Goal: Transaction & Acquisition: Purchase product/service

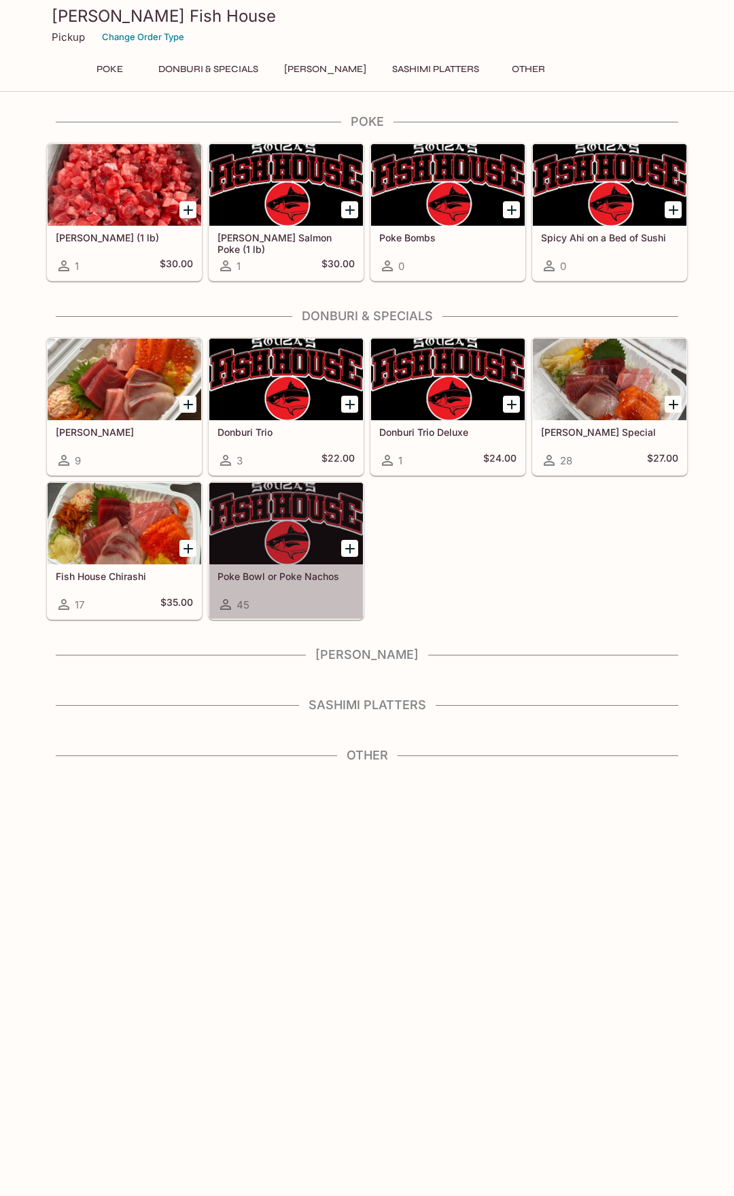
click at [291, 566] on div "Poke Bowl or Poke Nachos 45" at bounding box center [286, 591] width 154 height 54
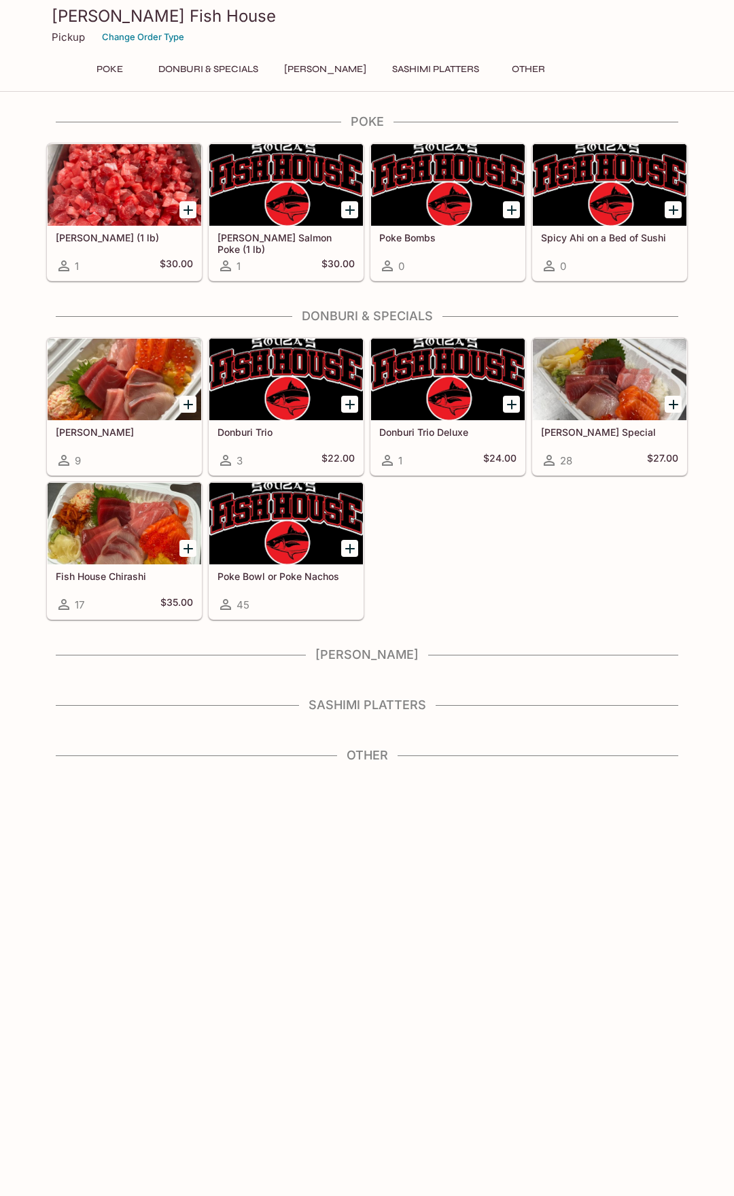
click at [617, 438] on div "Souza Special 28 $27.00" at bounding box center [610, 447] width 154 height 54
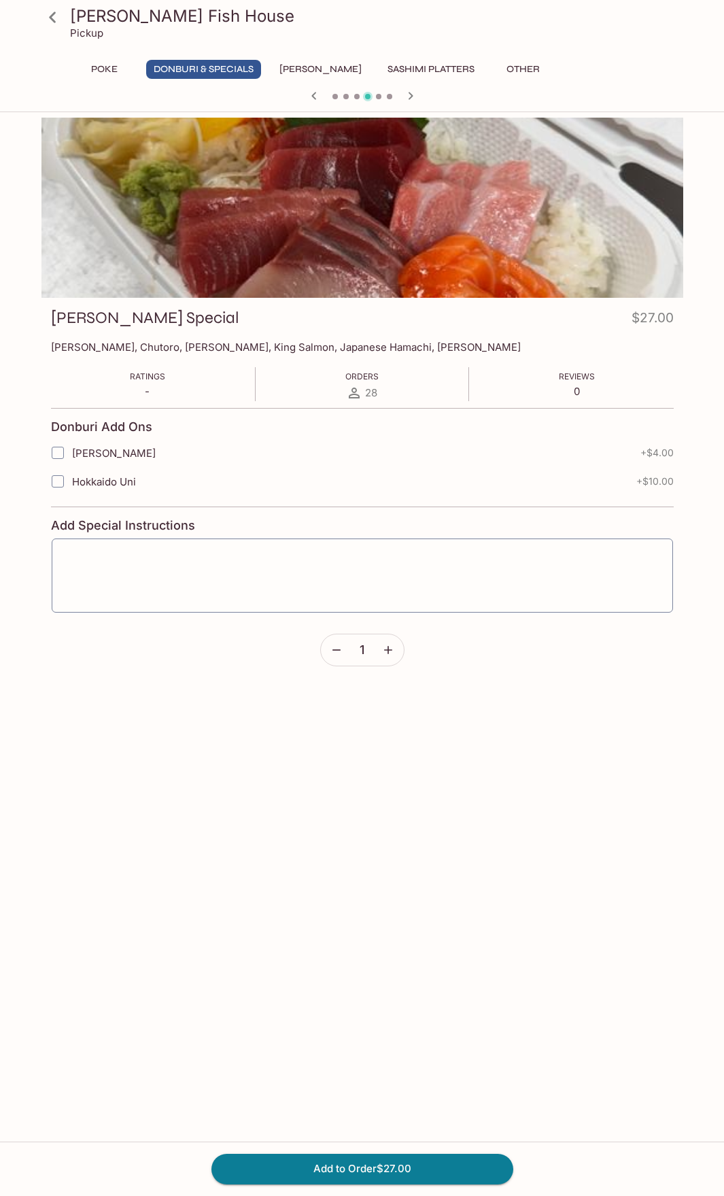
click at [434, 247] on div at bounding box center [362, 208] width 642 height 180
drag, startPoint x: 326, startPoint y: 240, endPoint x: 338, endPoint y: 218, distance: 25.2
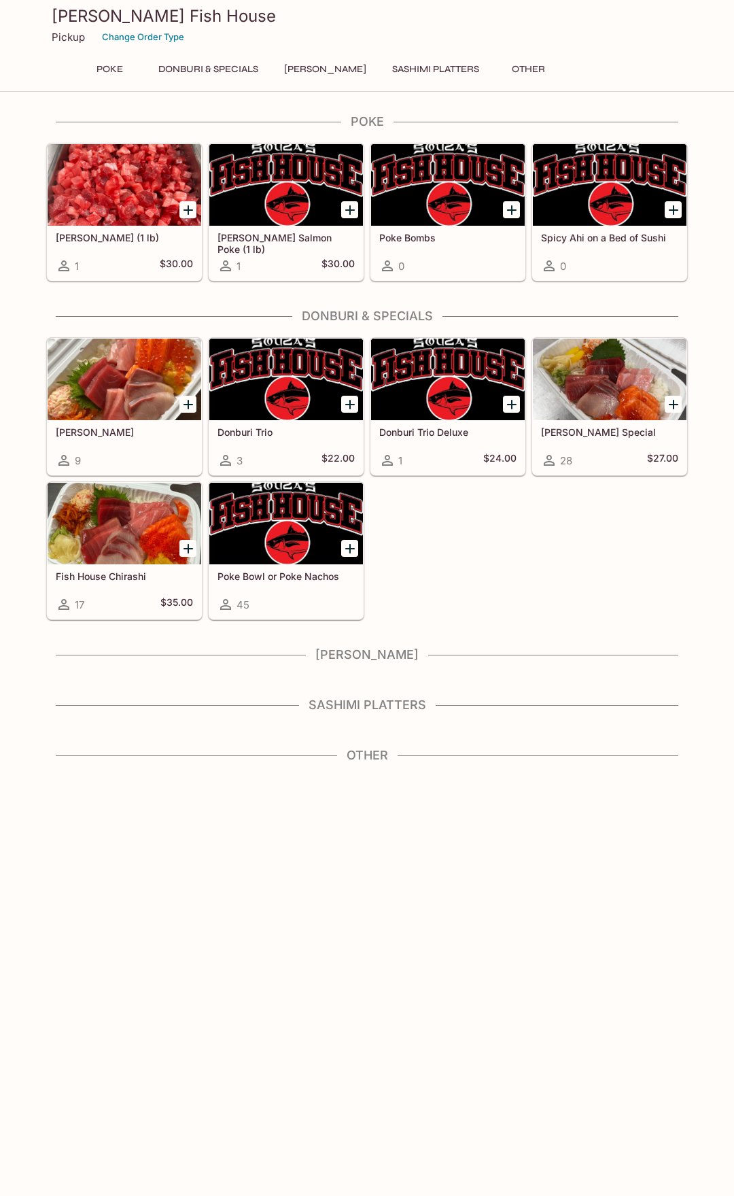
click at [116, 418] on div at bounding box center [125, 380] width 154 height 82
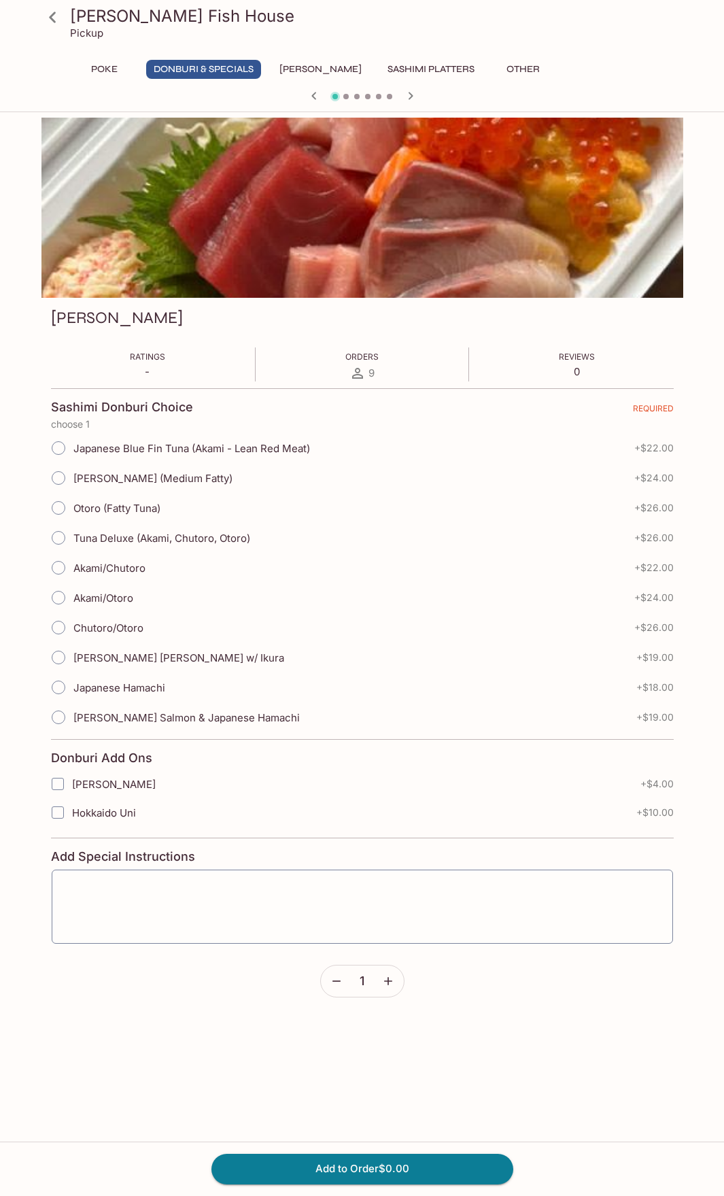
click at [63, 718] on input "Ora King Salmon & Japanese Hamachi" at bounding box center [58, 717] width 29 height 29
radio input "true"
drag, startPoint x: 60, startPoint y: 700, endPoint x: 61, endPoint y: 691, distance: 8.9
click at [60, 698] on input "Japanese Hamachi" at bounding box center [58, 687] width 29 height 29
click at [61, 686] on input "Japanese Hamachi" at bounding box center [58, 687] width 29 height 29
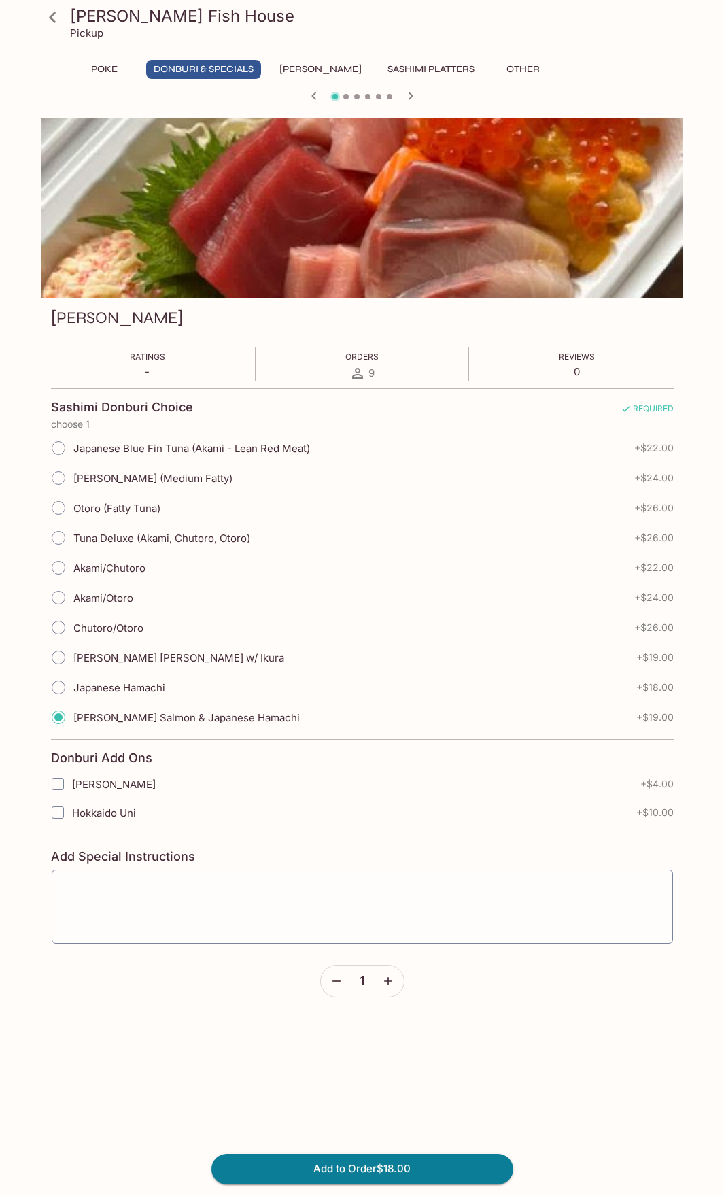
radio input "true"
click at [50, 648] on input "[PERSON_NAME] [PERSON_NAME] w/ Ikura" at bounding box center [58, 657] width 29 height 29
radio input "true"
click at [58, 452] on input "Japanese Blue Fin Tuna (Akami - Lean Red Meat)" at bounding box center [58, 448] width 29 height 29
radio input "true"
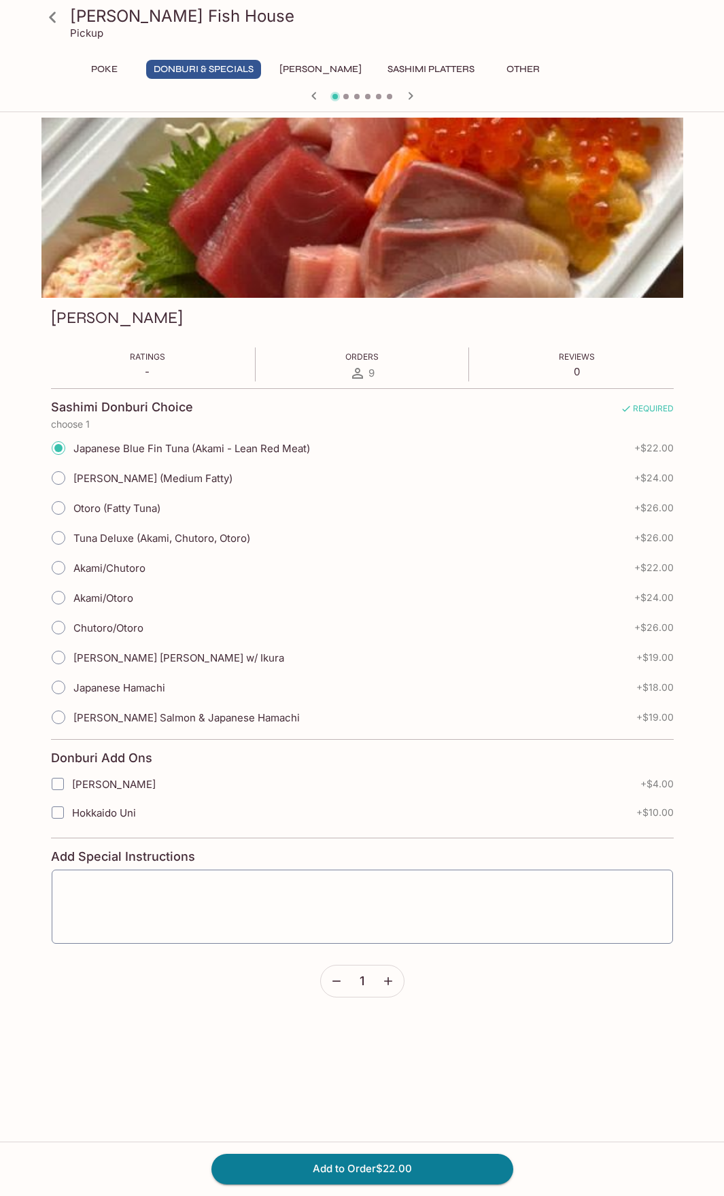
click at [59, 485] on input "[PERSON_NAME] (Medium Fatty)" at bounding box center [58, 478] width 29 height 29
radio input "true"
click at [58, 511] on input "Otoro (Fatty Tuna)" at bounding box center [58, 508] width 29 height 29
radio input "true"
click at [137, 625] on span "Chutoro/Otoro" at bounding box center [108, 628] width 70 height 13
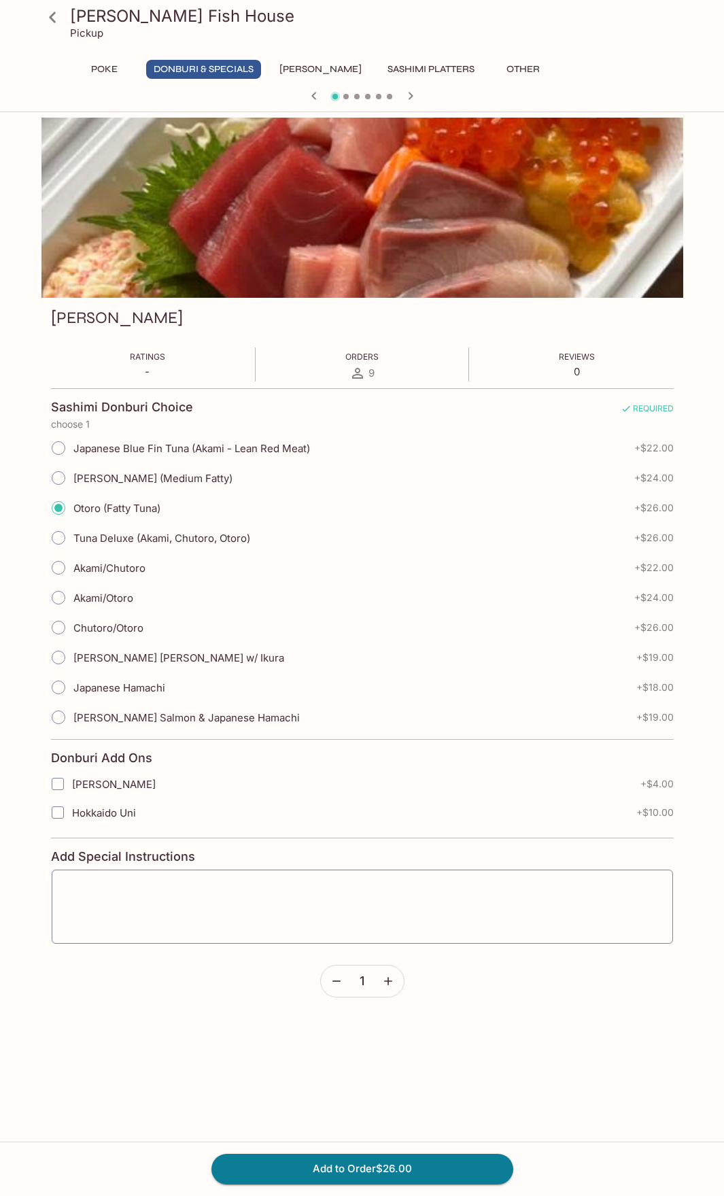
click at [73, 625] on input "Chutoro/Otoro" at bounding box center [58, 627] width 29 height 29
radio input "true"
click at [108, 594] on span "Akami/Otoro" at bounding box center [103, 598] width 60 height 13
click at [73, 594] on input "Akami/Otoro" at bounding box center [58, 597] width 29 height 29
radio input "true"
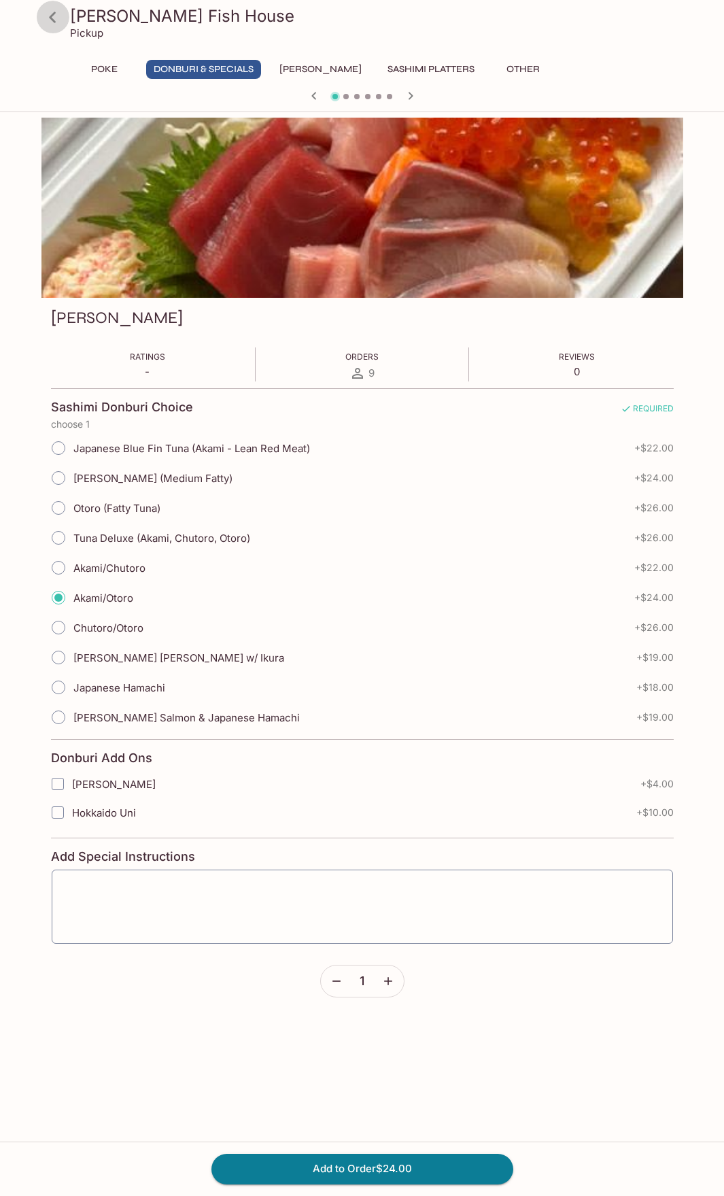
click at [58, 22] on icon at bounding box center [53, 17] width 24 height 24
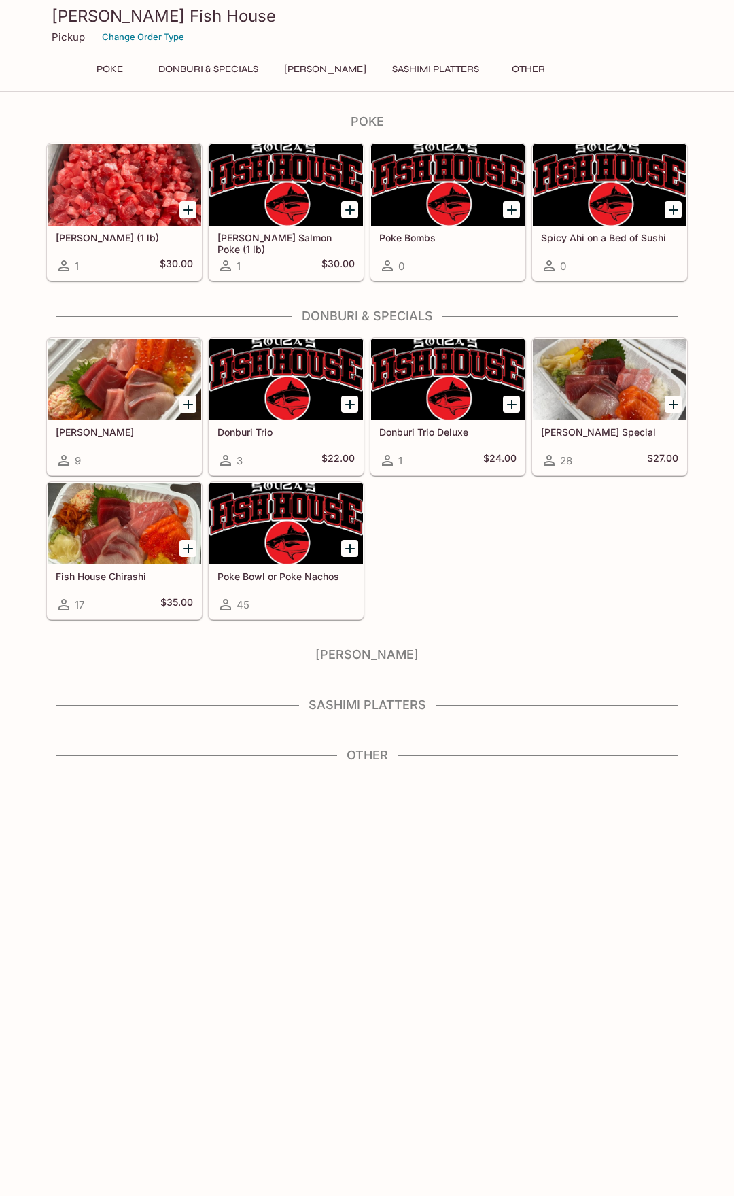
click at [99, 432] on h5 "[PERSON_NAME]" at bounding box center [124, 432] width 137 height 12
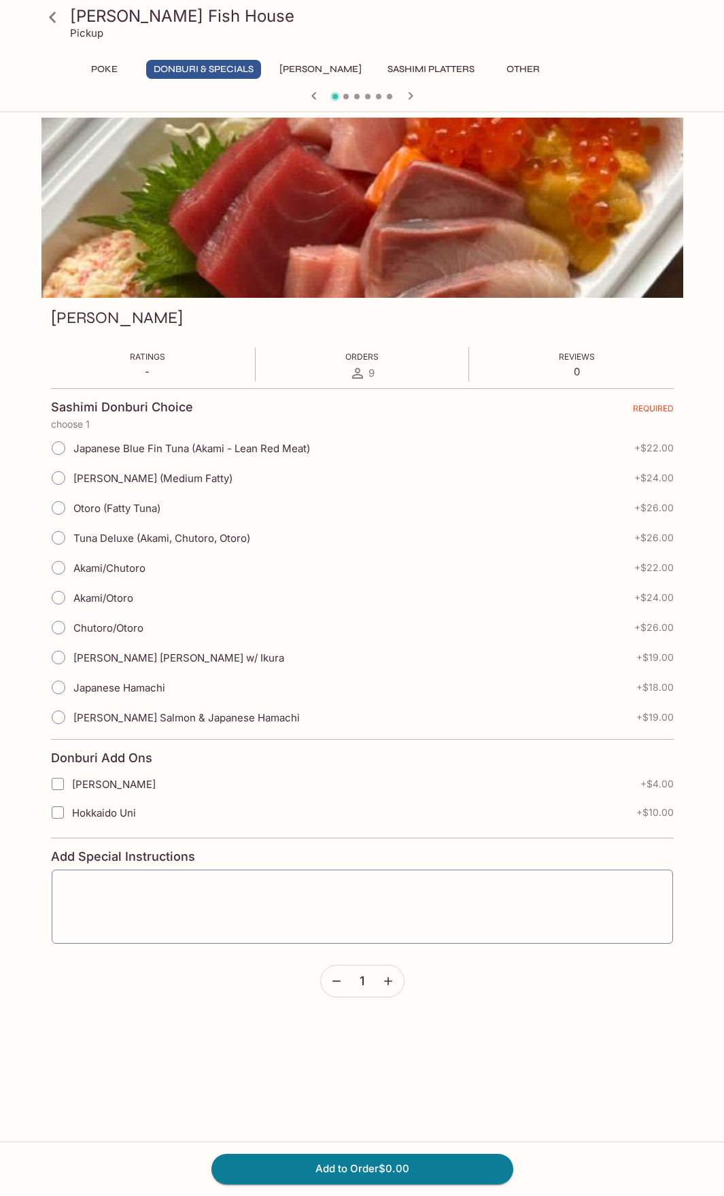
click at [393, 92] on div at bounding box center [362, 97] width 653 height 20
click at [409, 95] on icon "button" at bounding box center [411, 96] width 16 height 16
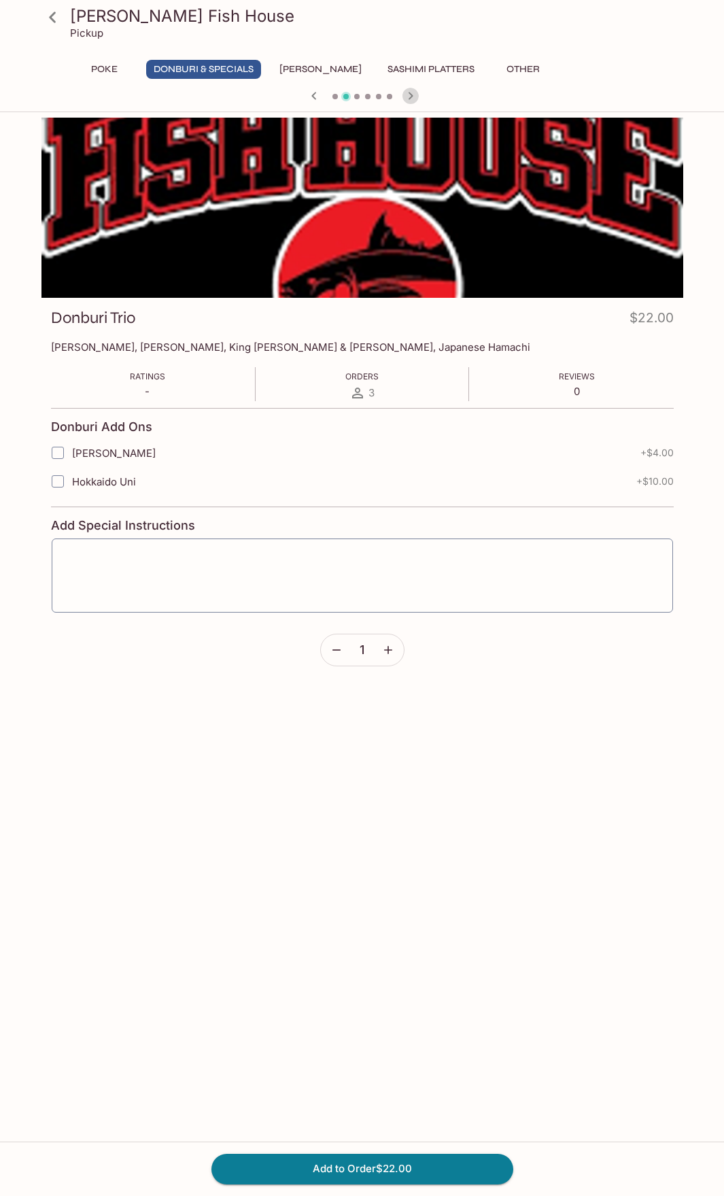
click at [409, 95] on icon "button" at bounding box center [411, 96] width 16 height 16
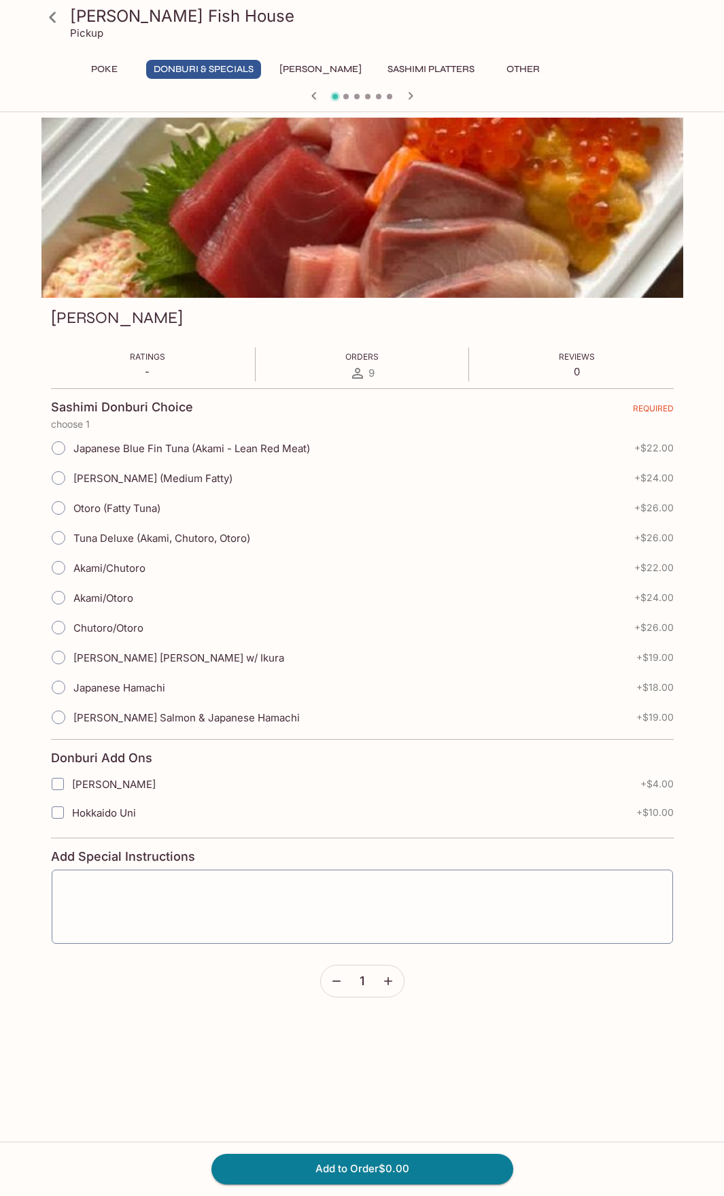
drag, startPoint x: 169, startPoint y: 165, endPoint x: 168, endPoint y: 150, distance: 14.3
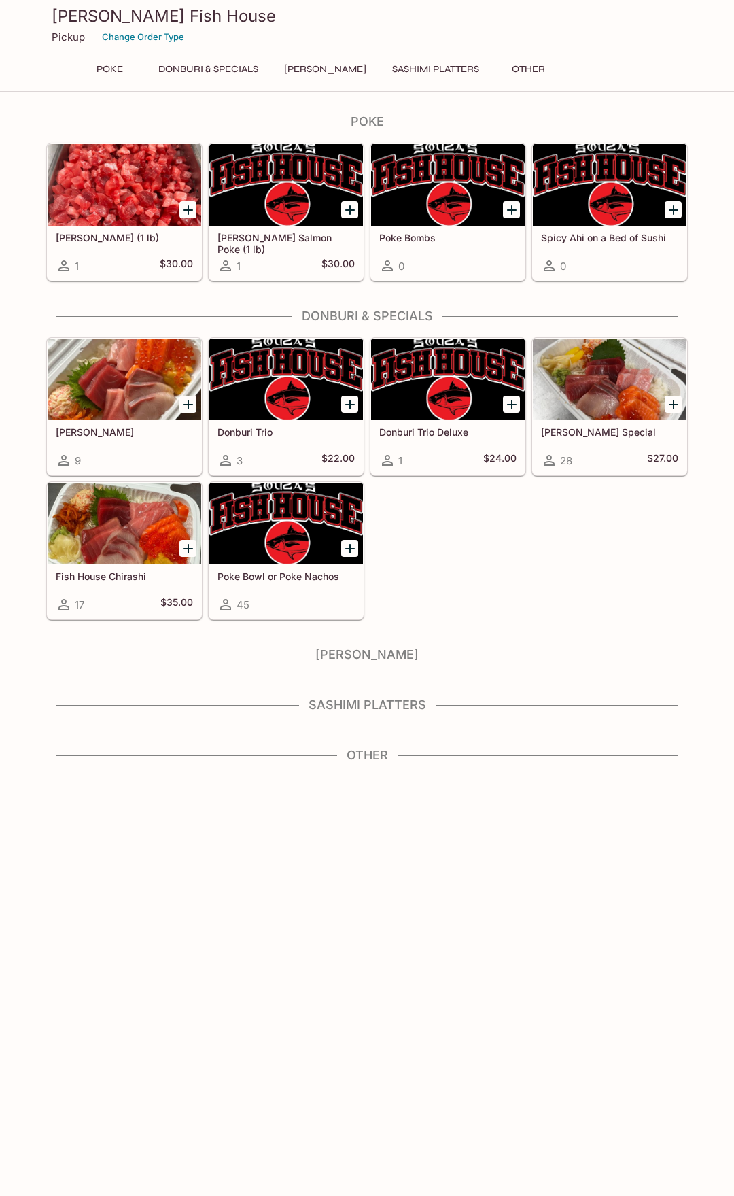
click at [143, 579] on h5 "Fish House Chirashi" at bounding box center [124, 577] width 137 height 12
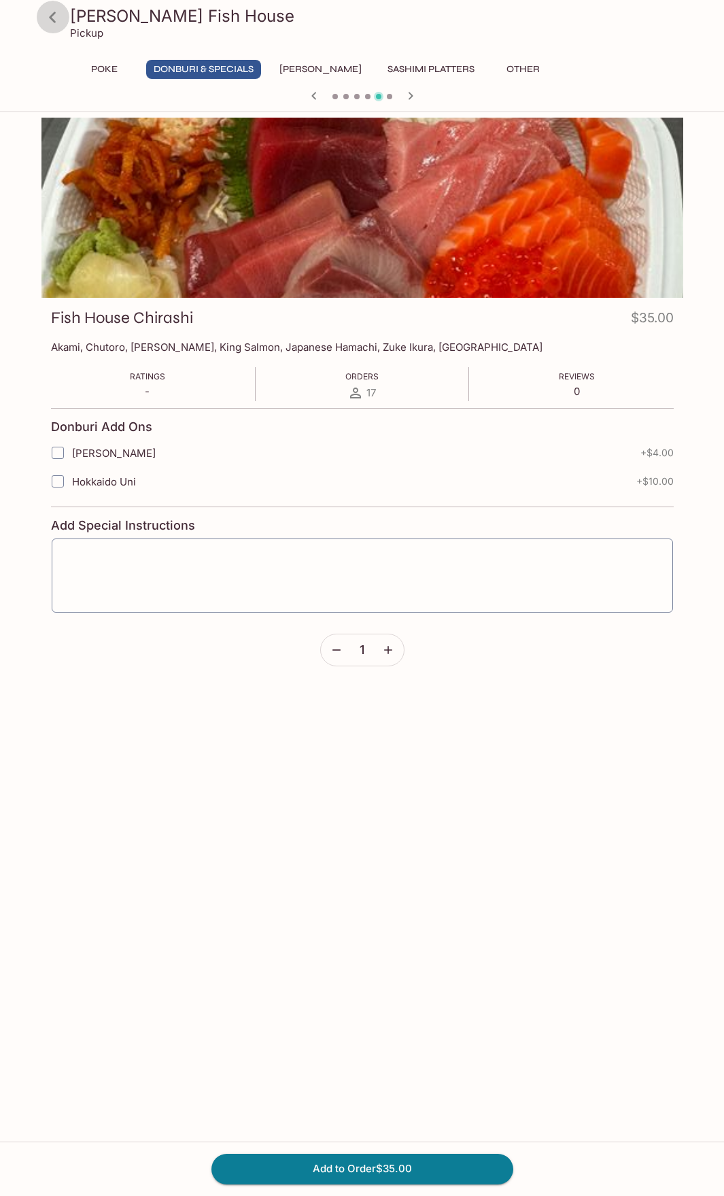
click at [52, 20] on icon at bounding box center [52, 17] width 7 height 11
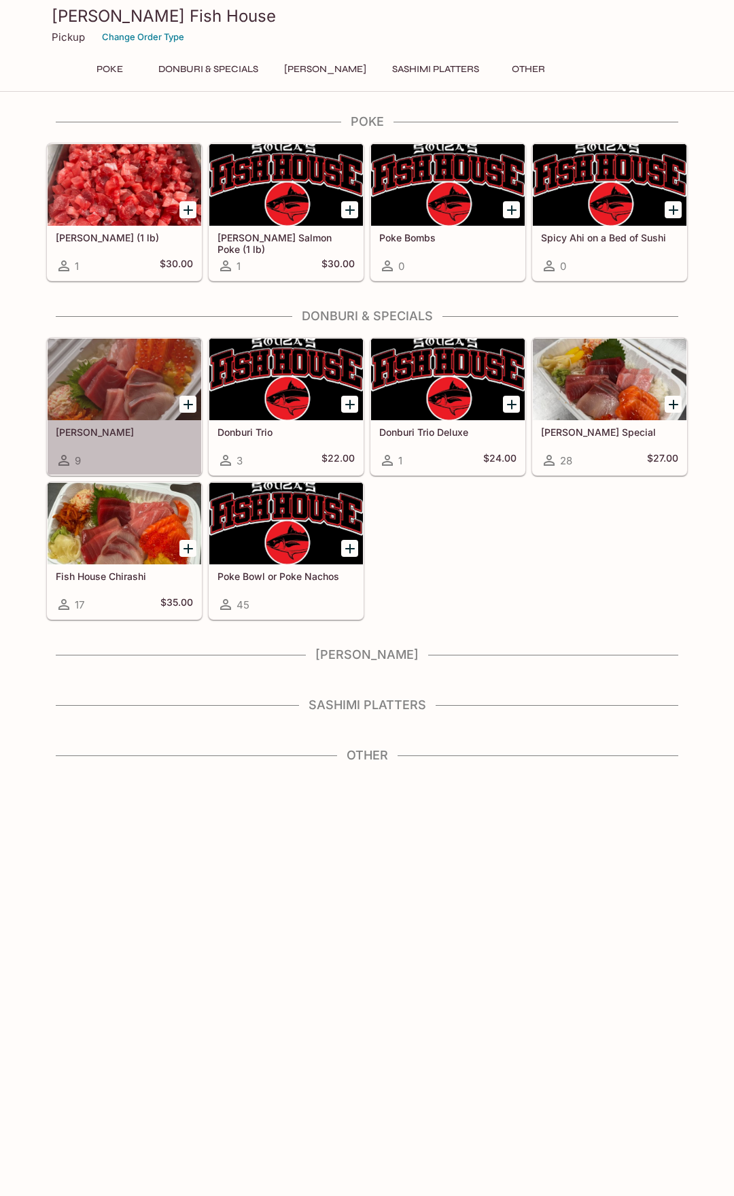
click at [118, 432] on h5 "[PERSON_NAME]" at bounding box center [124, 432] width 137 height 12
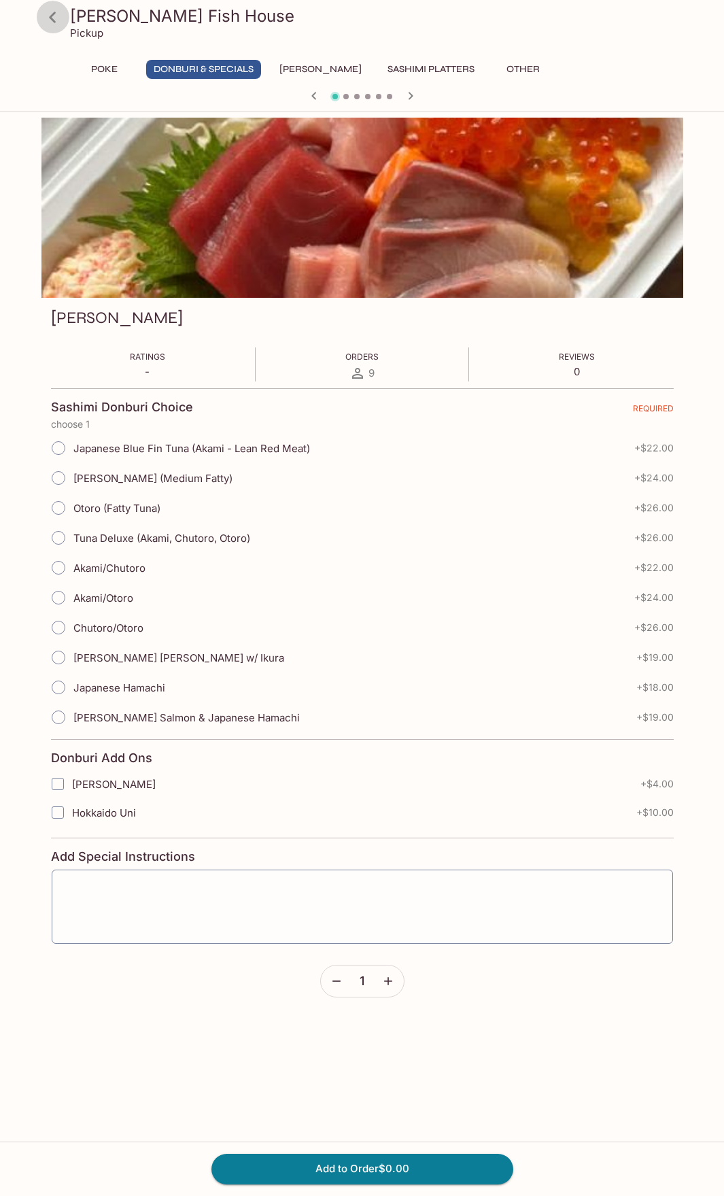
click at [46, 14] on icon at bounding box center [53, 17] width 24 height 24
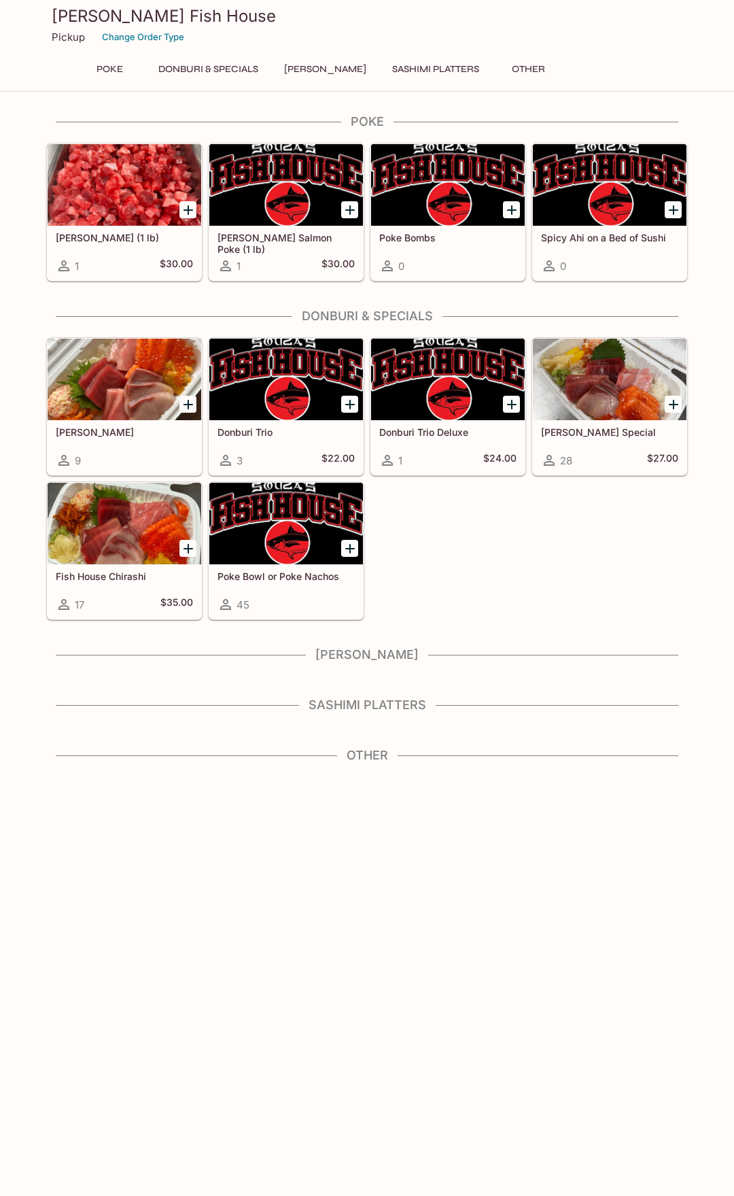
click at [254, 542] on div at bounding box center [286, 524] width 154 height 82
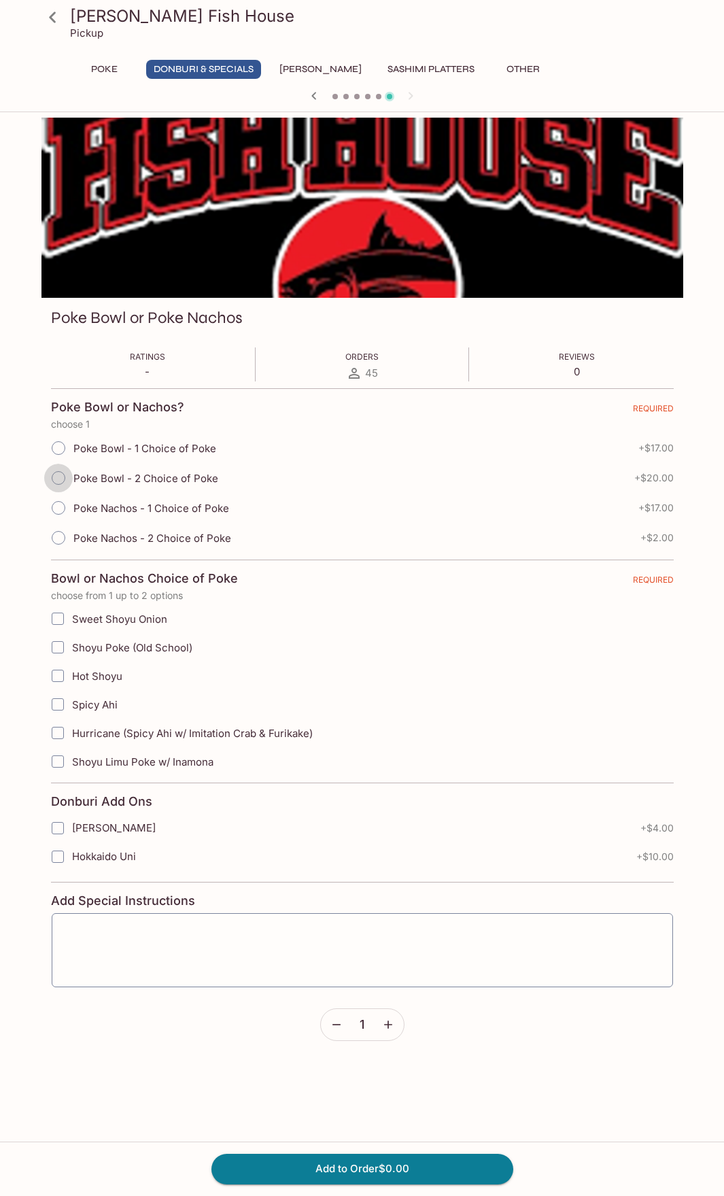
click at [55, 478] on input "Poke Bowl - 2 Choice of Poke" at bounding box center [58, 478] width 29 height 29
radio input "true"
click at [65, 629] on input "Sweet Shoyu Onion" at bounding box center [57, 618] width 27 height 27
checkbox input "true"
click at [62, 733] on input "Hurricane (Spicy Ahi w/ Imitation Crab & Furikake)" at bounding box center [57, 732] width 27 height 27
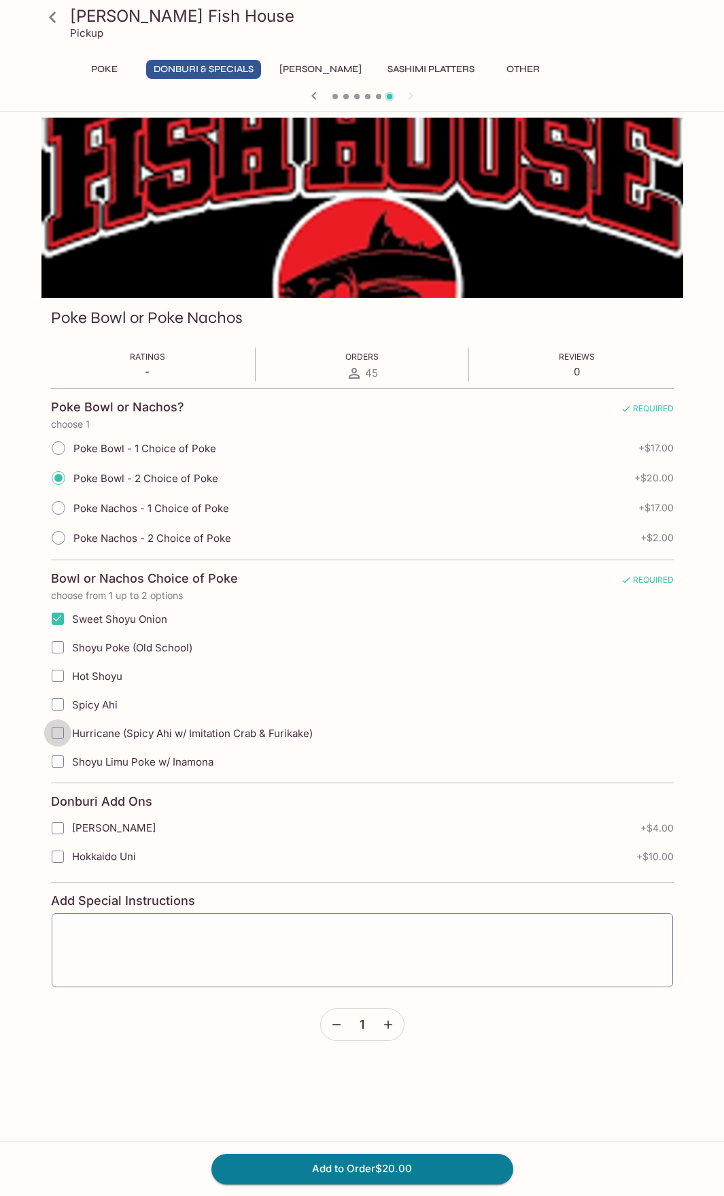
checkbox input "true"
click at [388, 1169] on button "Add to Order $20.00" at bounding box center [362, 1169] width 302 height 30
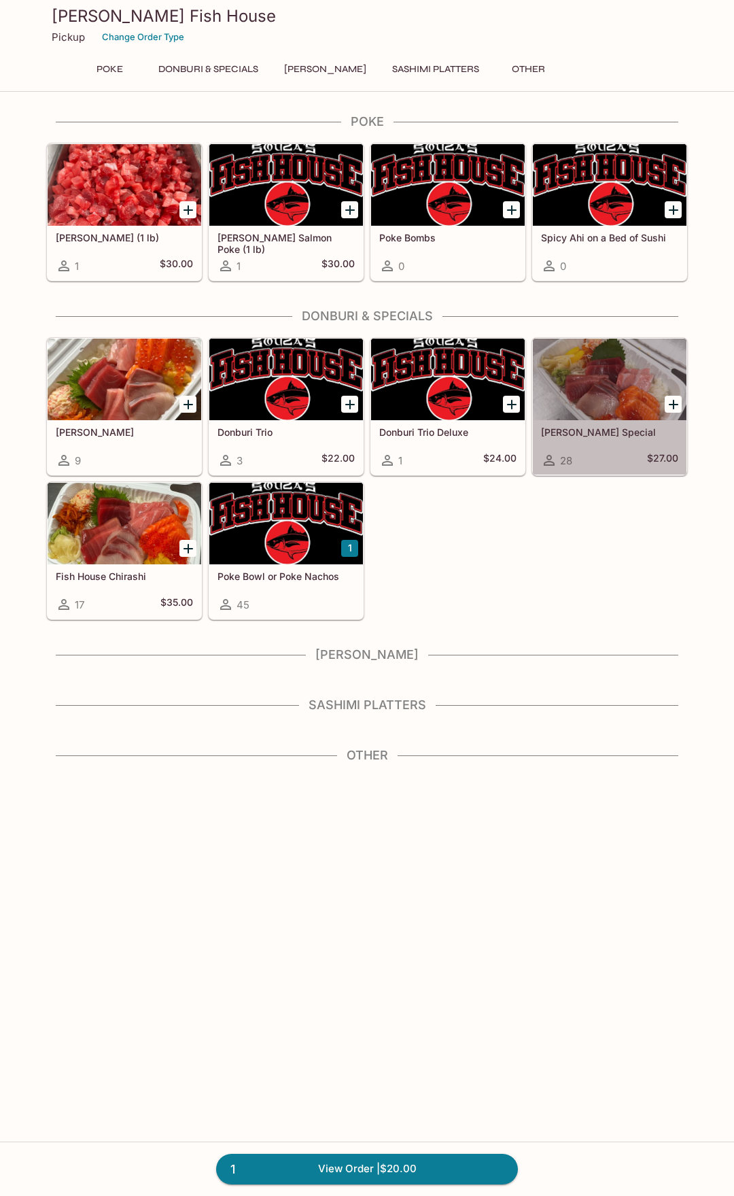
click at [586, 417] on div at bounding box center [610, 380] width 154 height 82
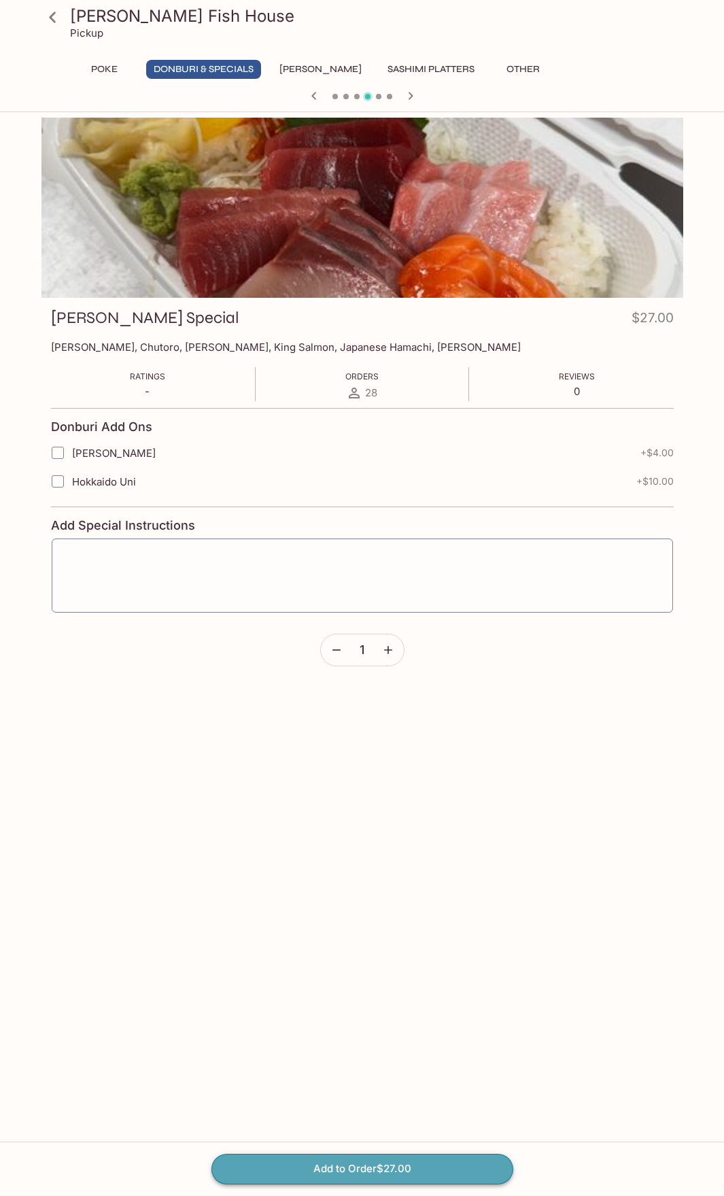
click at [358, 1168] on button "Add to Order $27.00" at bounding box center [362, 1169] width 302 height 30
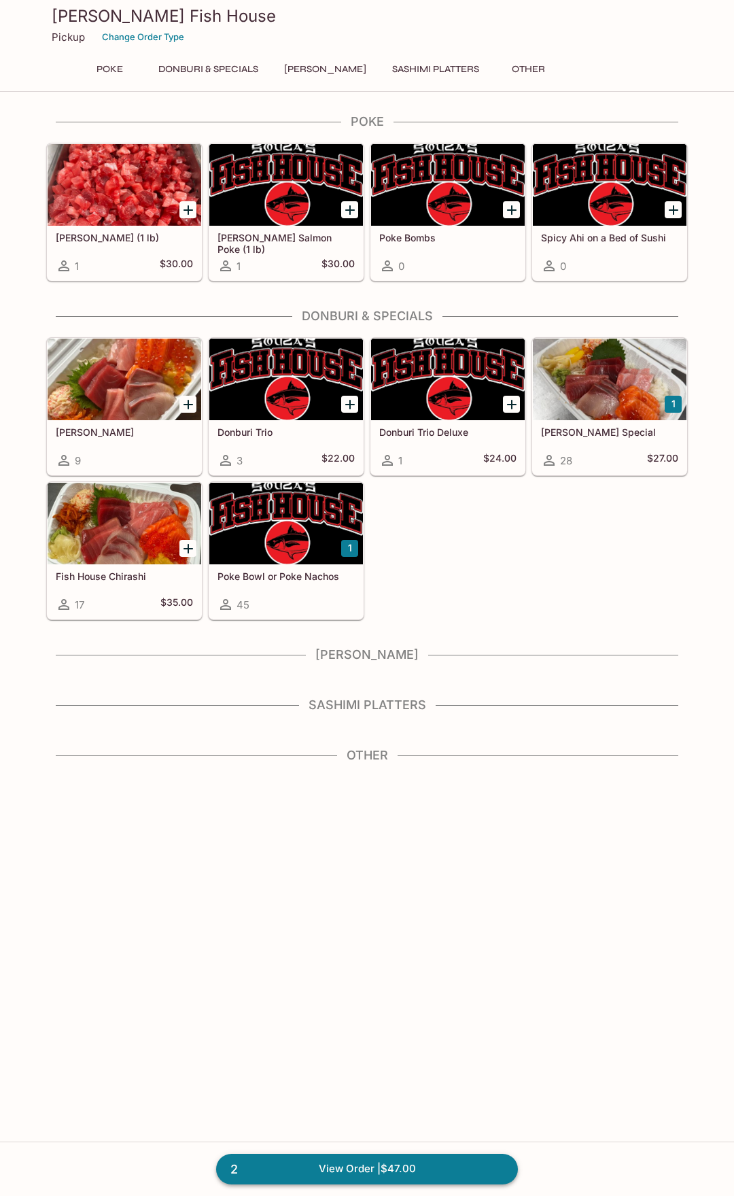
click at [354, 1176] on link "2 View Order | $47.00" at bounding box center [367, 1169] width 302 height 30
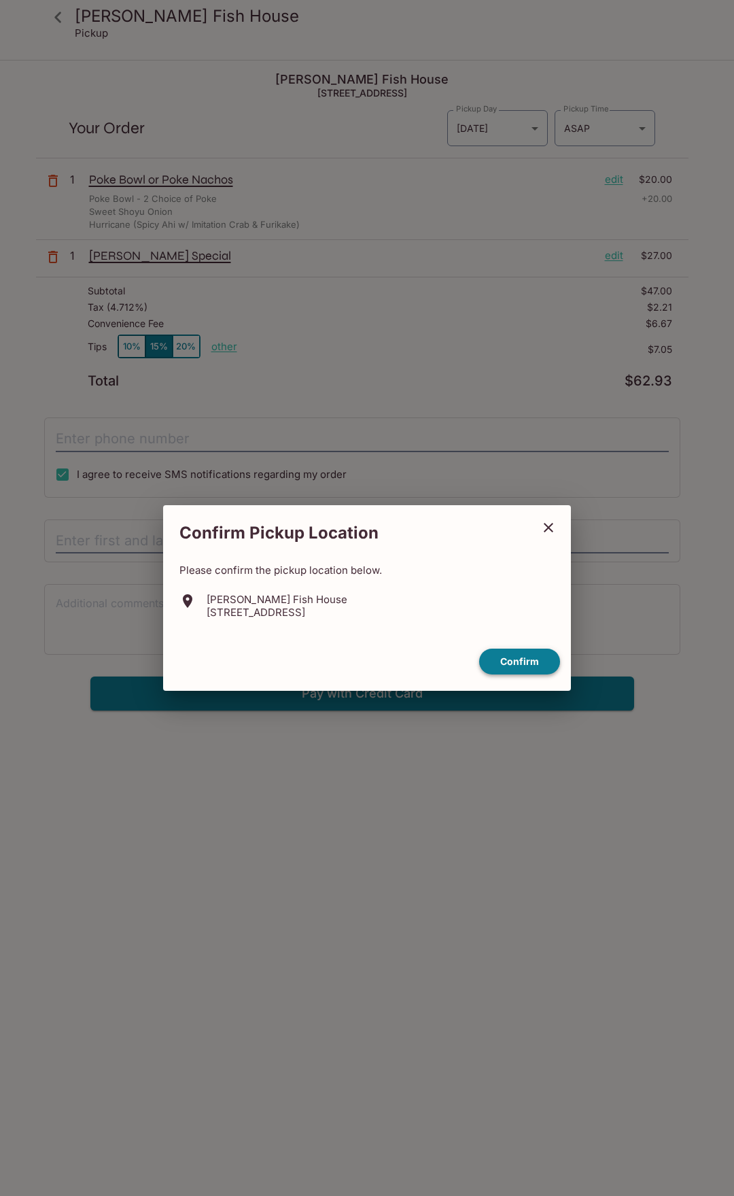
click at [530, 666] on button "Confirm" at bounding box center [519, 662] width 81 height 27
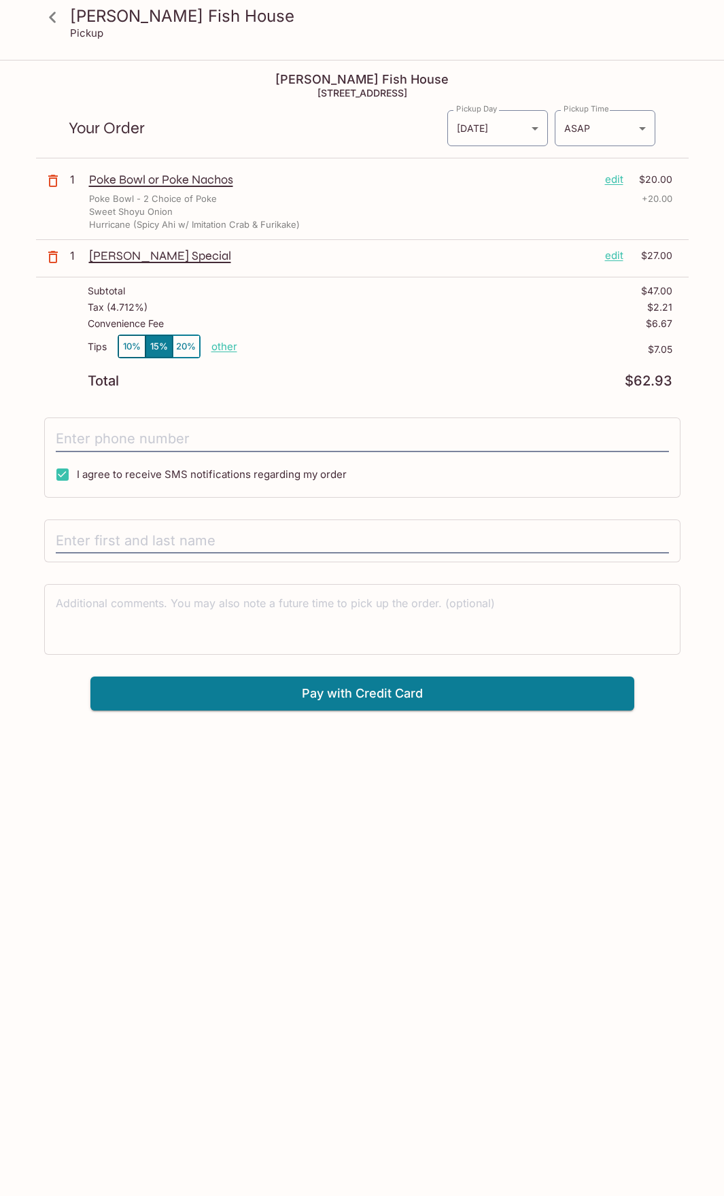
drag, startPoint x: 143, startPoint y: 211, endPoint x: 106, endPoint y: 114, distance: 103.9
